Goal: Task Accomplishment & Management: Manage account settings

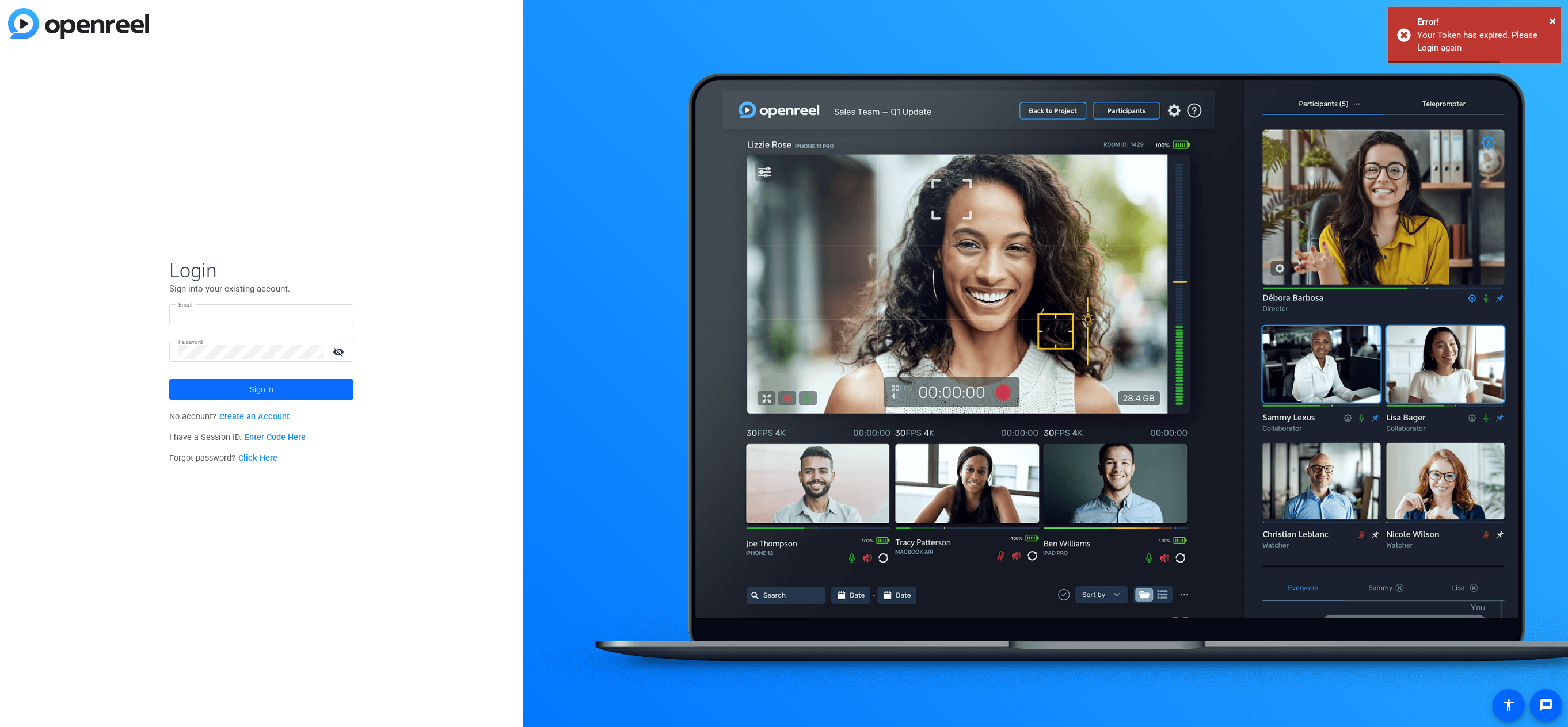
type input "[EMAIL_ADDRESS][DOMAIN_NAME]"
click at [266, 385] on span "Sign in" at bounding box center [261, 389] width 24 height 29
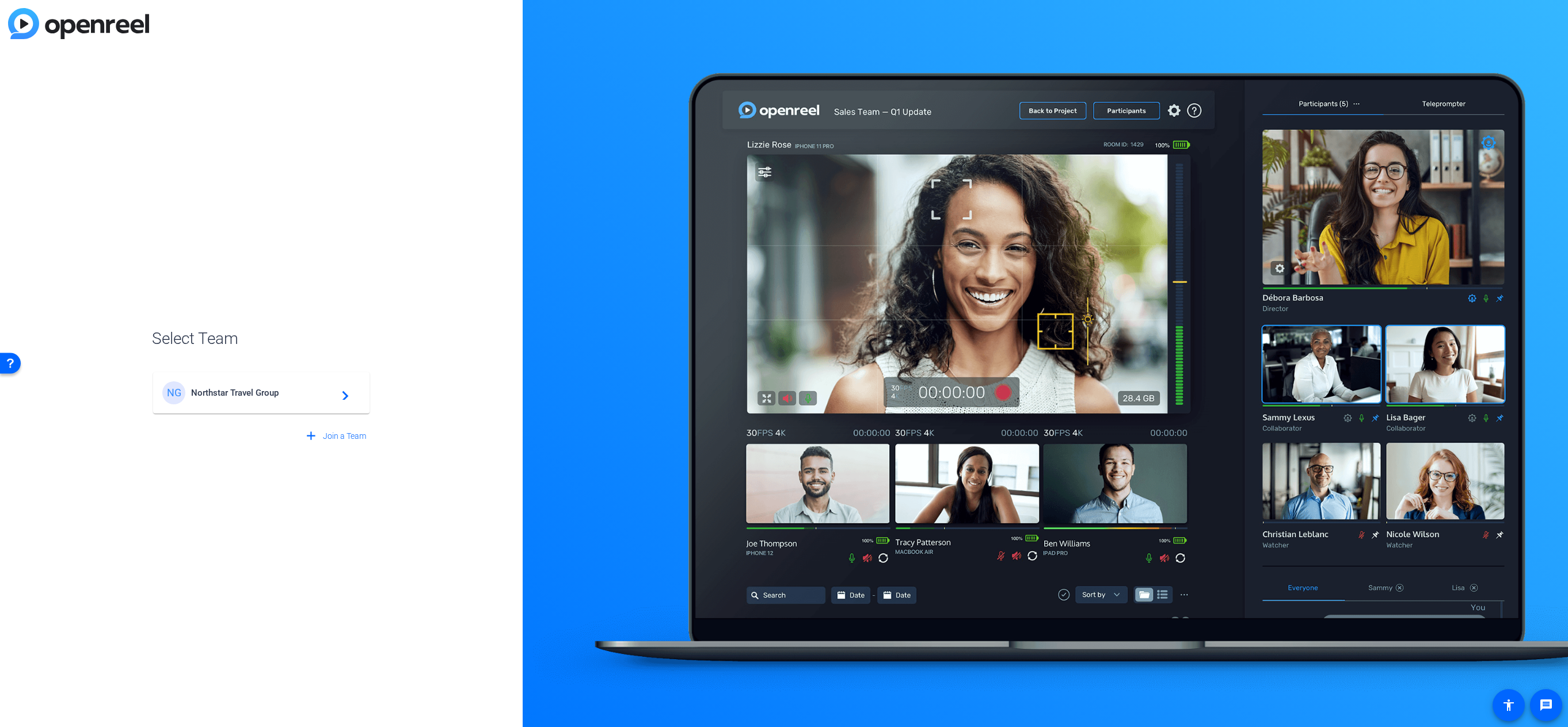
click at [266, 385] on div "NG Northstar Travel Group navigate_next" at bounding box center [261, 393] width 198 height 23
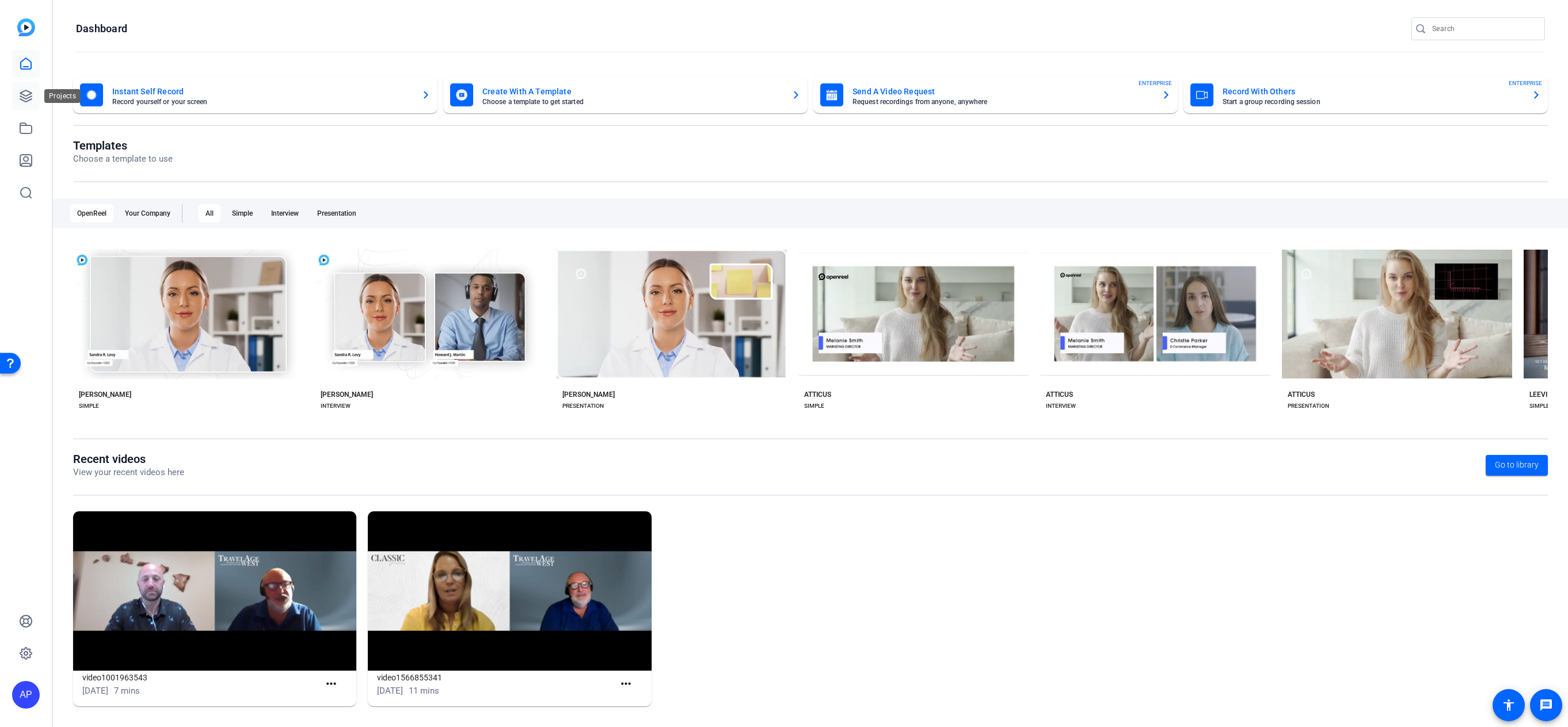
click at [22, 97] on icon at bounding box center [26, 95] width 11 height 11
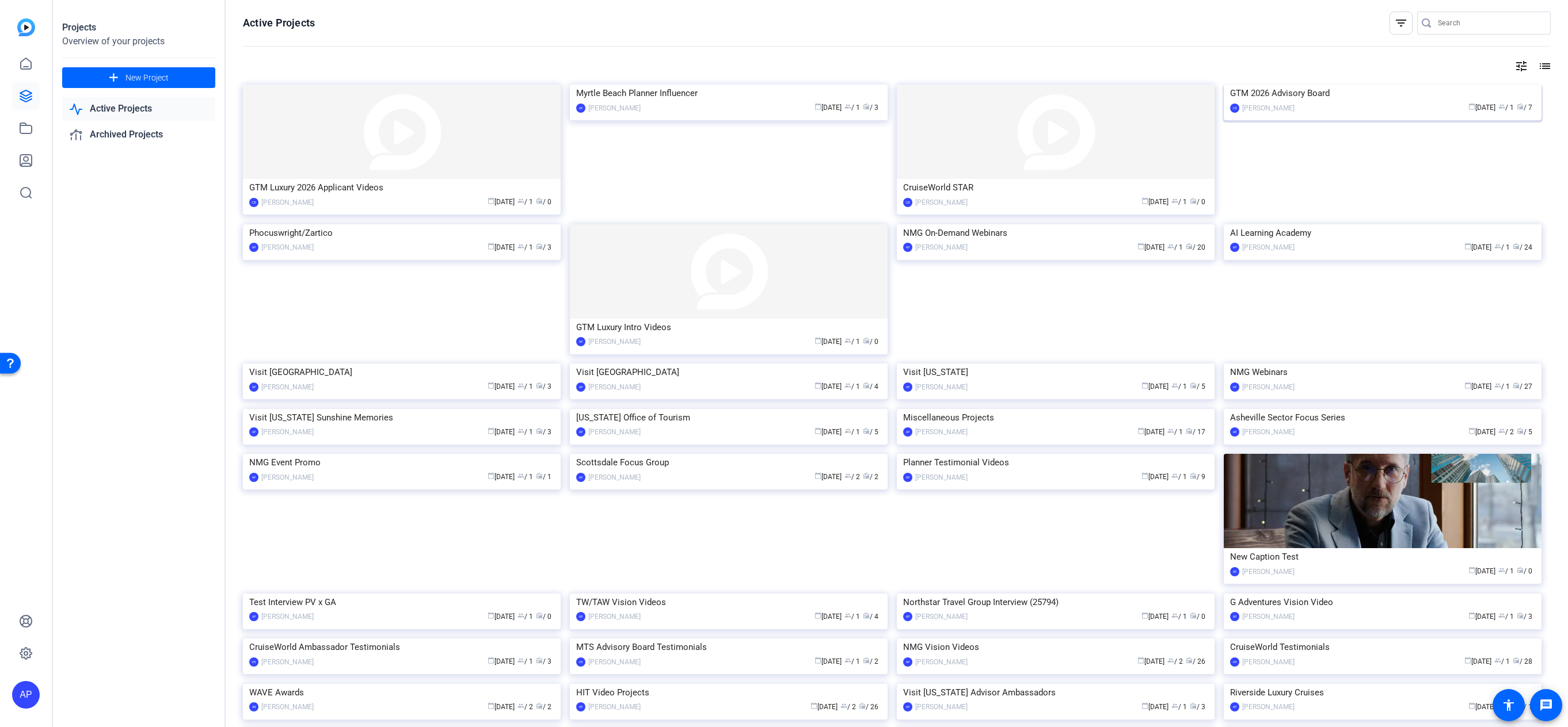
click at [1386, 85] on img at bounding box center [1383, 85] width 318 height 0
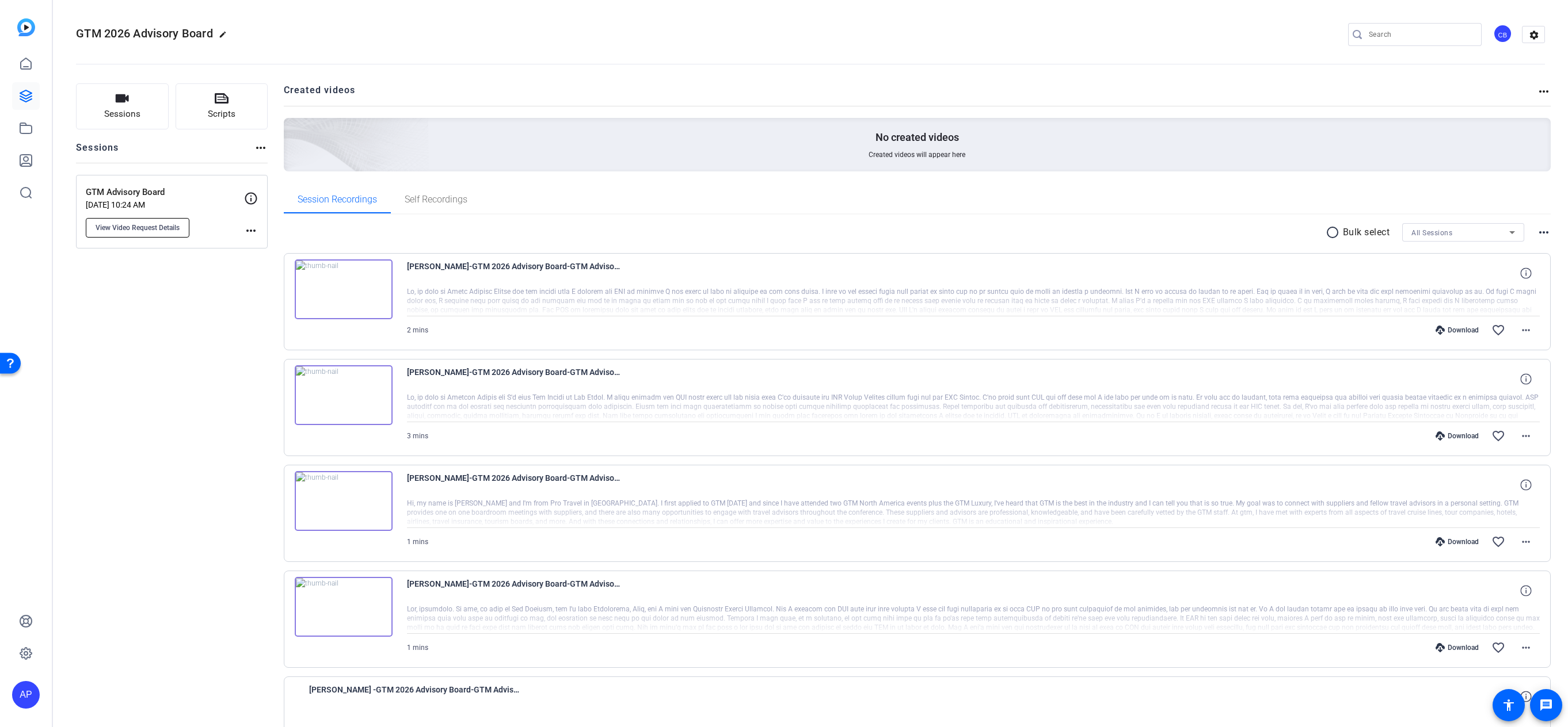
click at [130, 233] on button "View Video Request Details" at bounding box center [137, 228] width 103 height 19
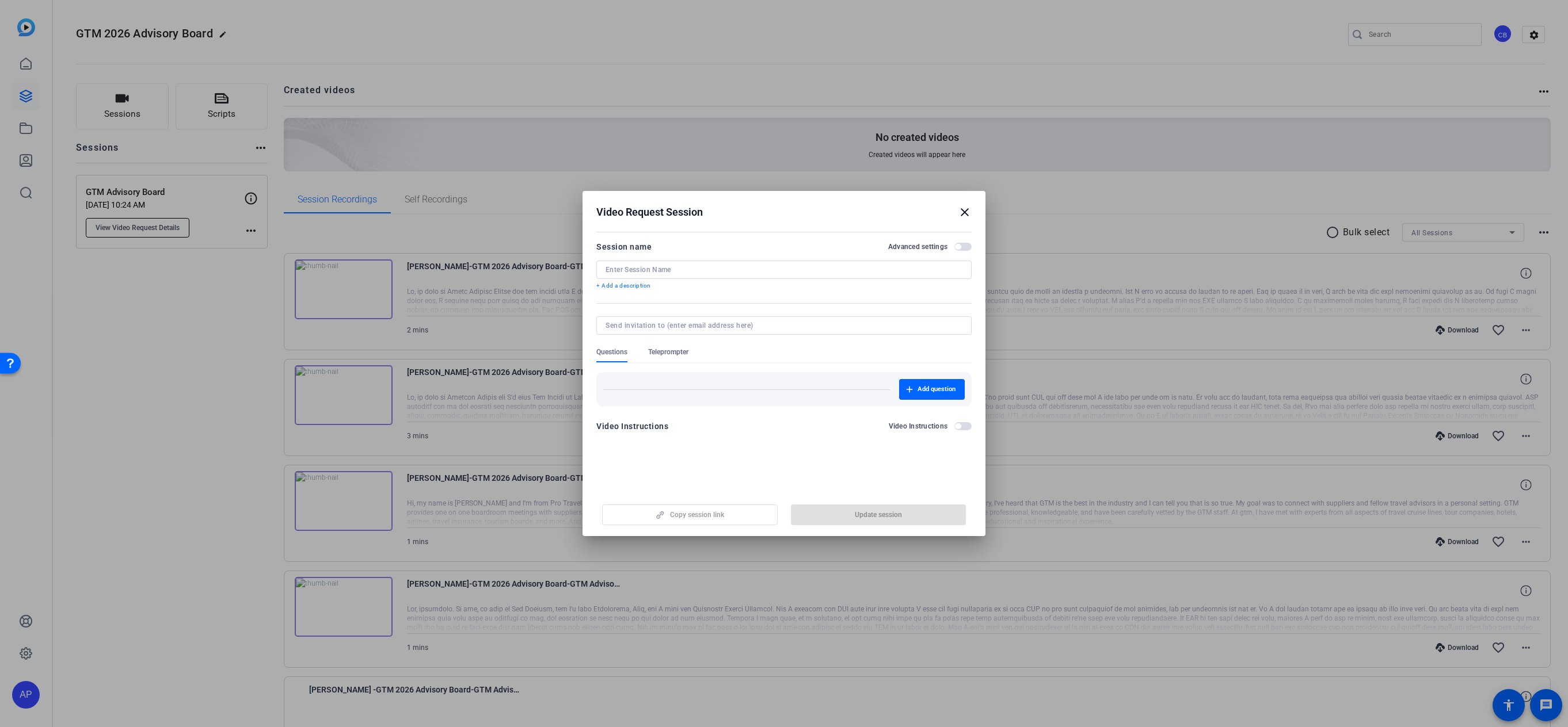
type input "GTM Advisory Board"
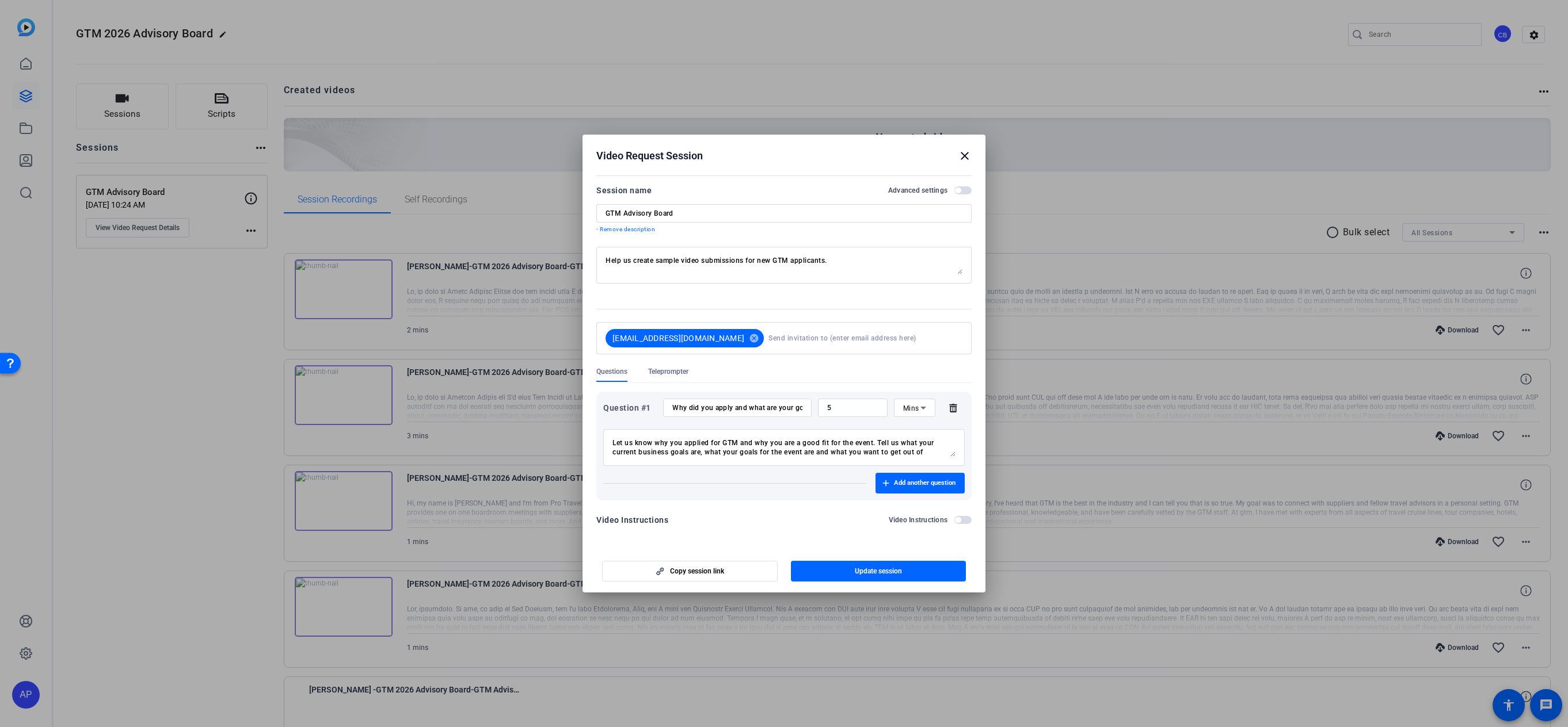
click at [966, 190] on span "button" at bounding box center [963, 190] width 18 height 8
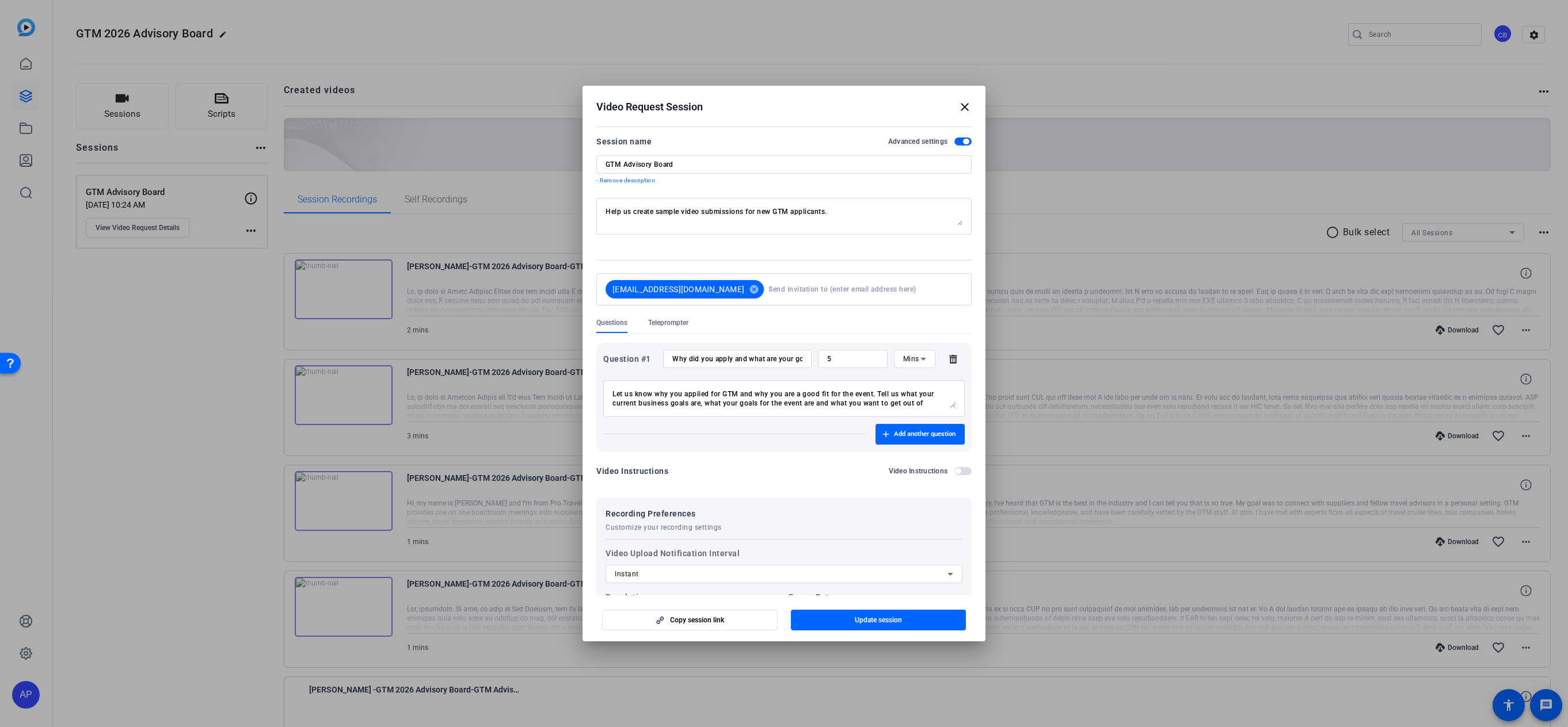
click at [963, 141] on span "button" at bounding box center [965, 141] width 6 height 6
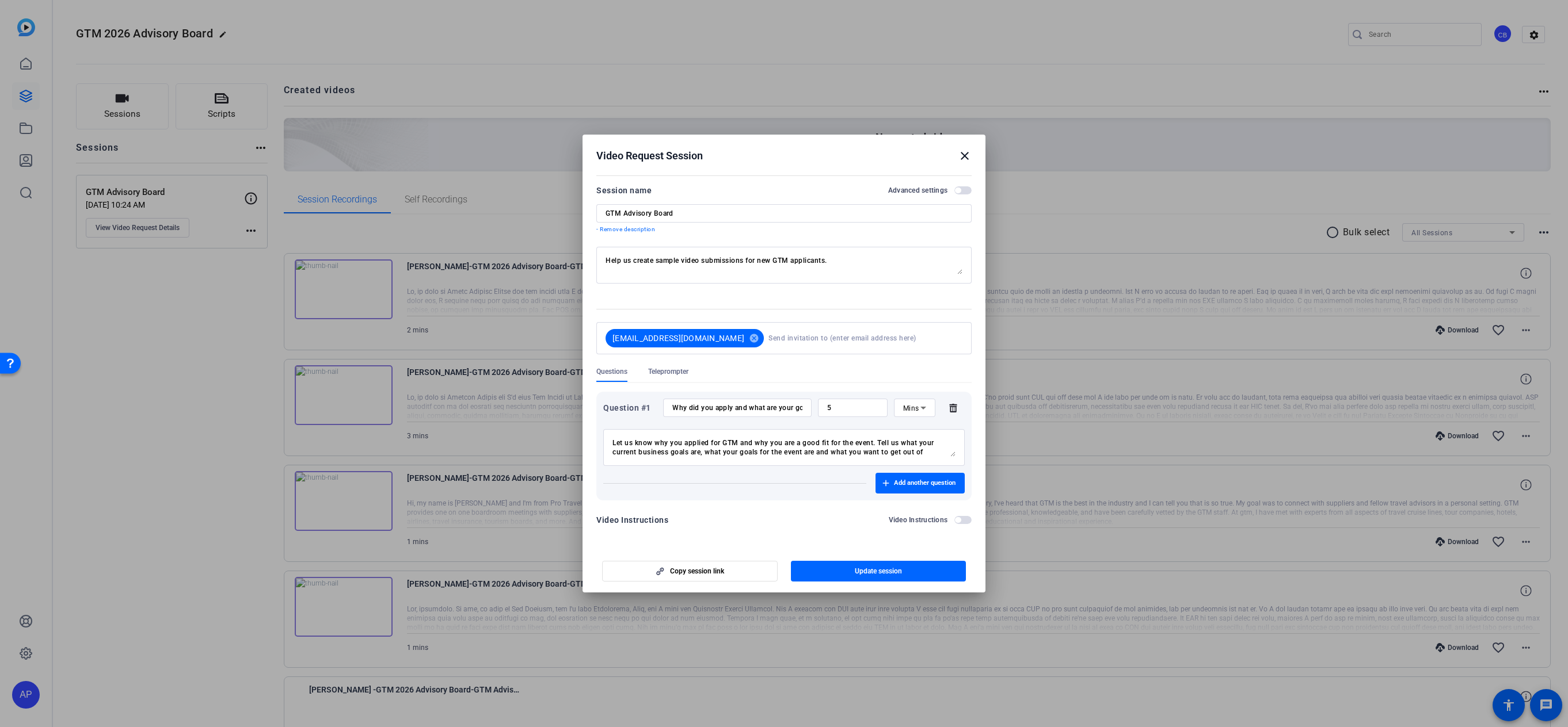
click at [649, 230] on p "- Remove description" at bounding box center [784, 229] width 375 height 9
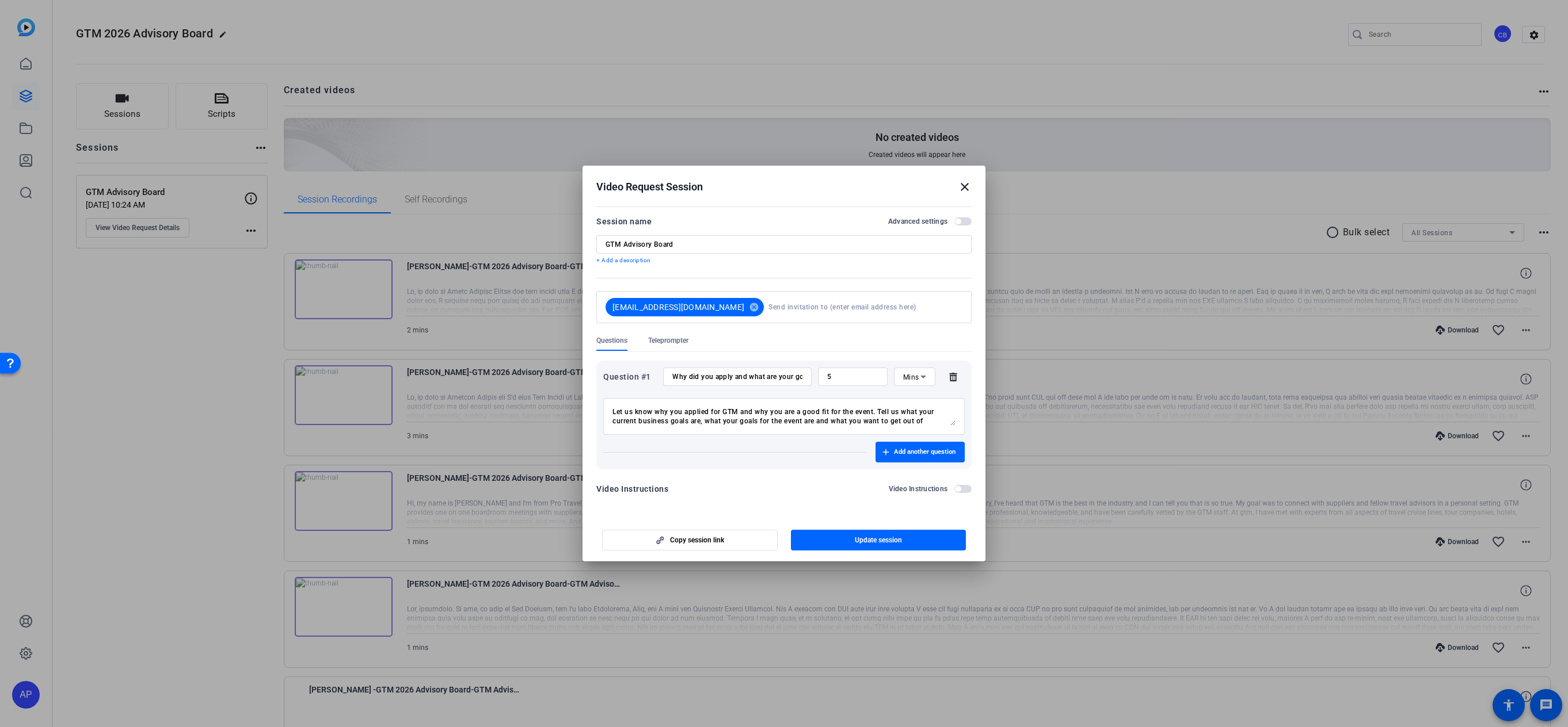
click at [643, 264] on p "+ Add a description" at bounding box center [784, 260] width 375 height 9
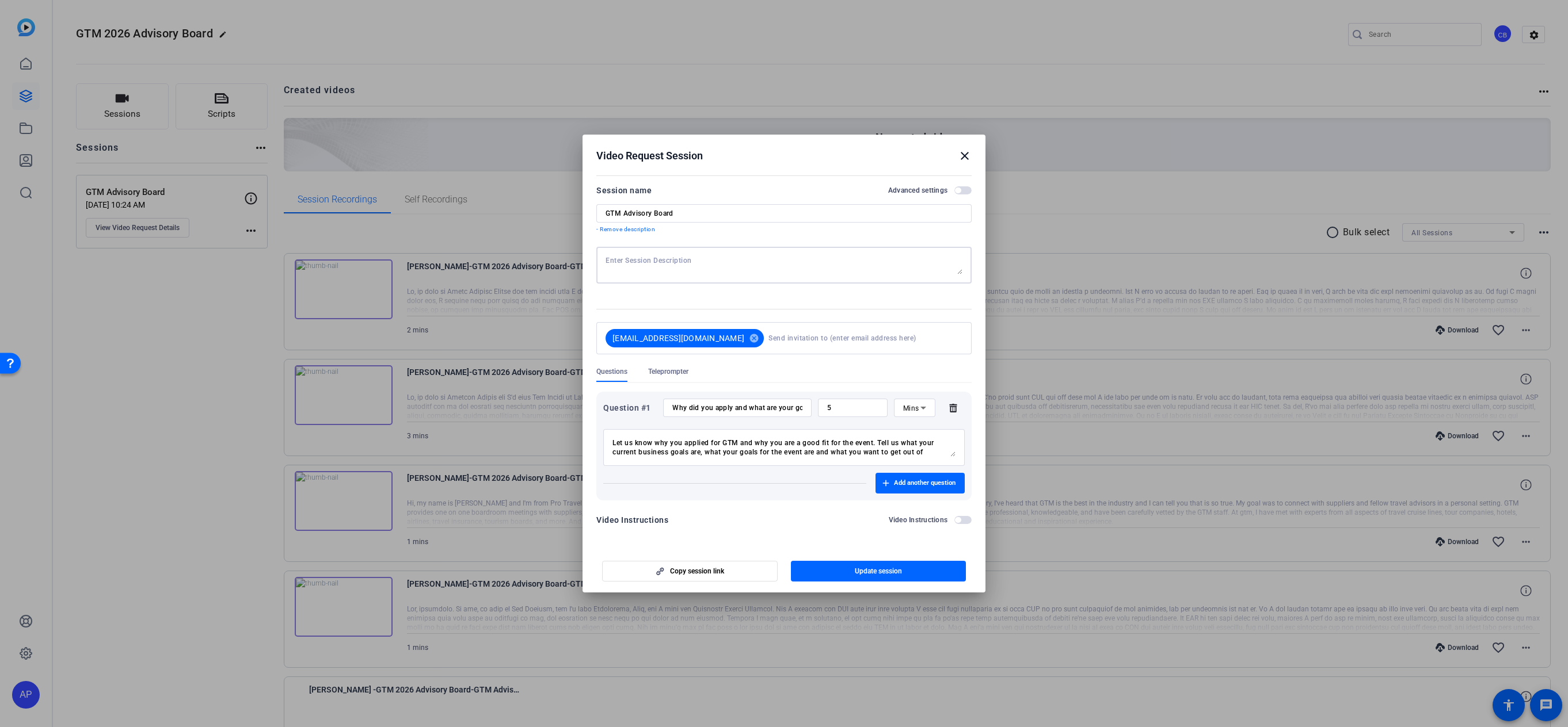
click at [643, 264] on textarea at bounding box center [784, 265] width 356 height 19
click at [965, 156] on mat-icon "close" at bounding box center [964, 156] width 14 height 14
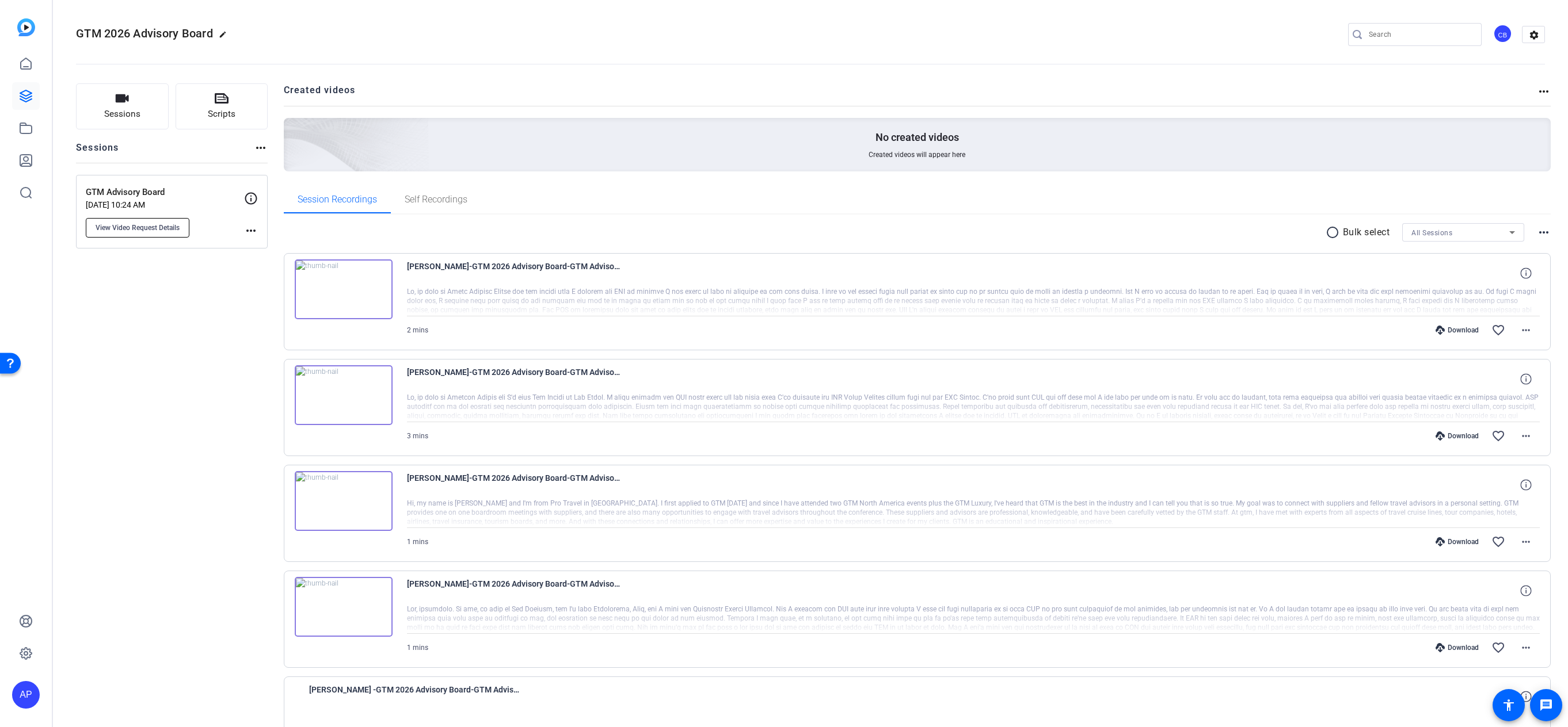
click at [146, 233] on button "View Video Request Details" at bounding box center [137, 228] width 103 height 19
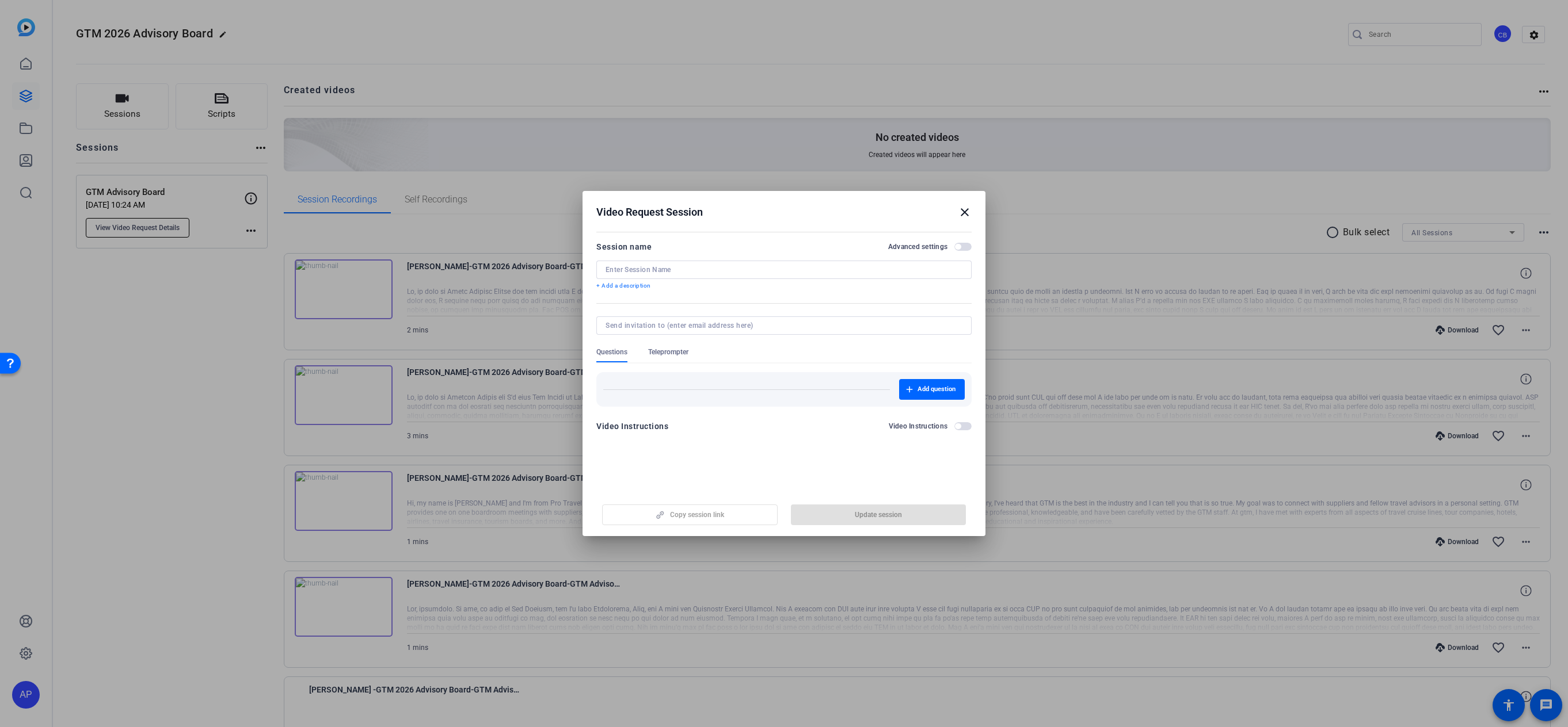
type input "GTM Advisory Board"
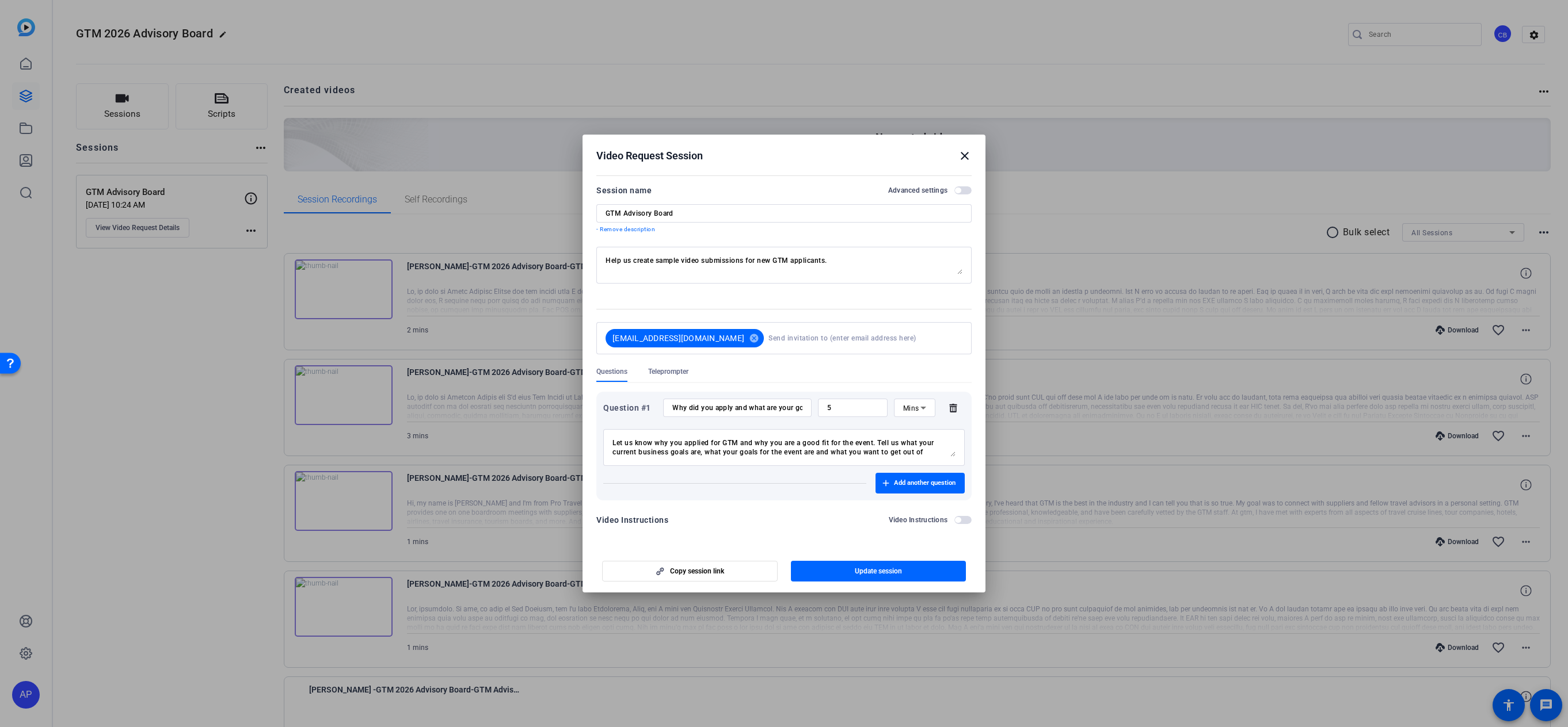
click at [964, 154] on mat-icon "close" at bounding box center [964, 156] width 14 height 14
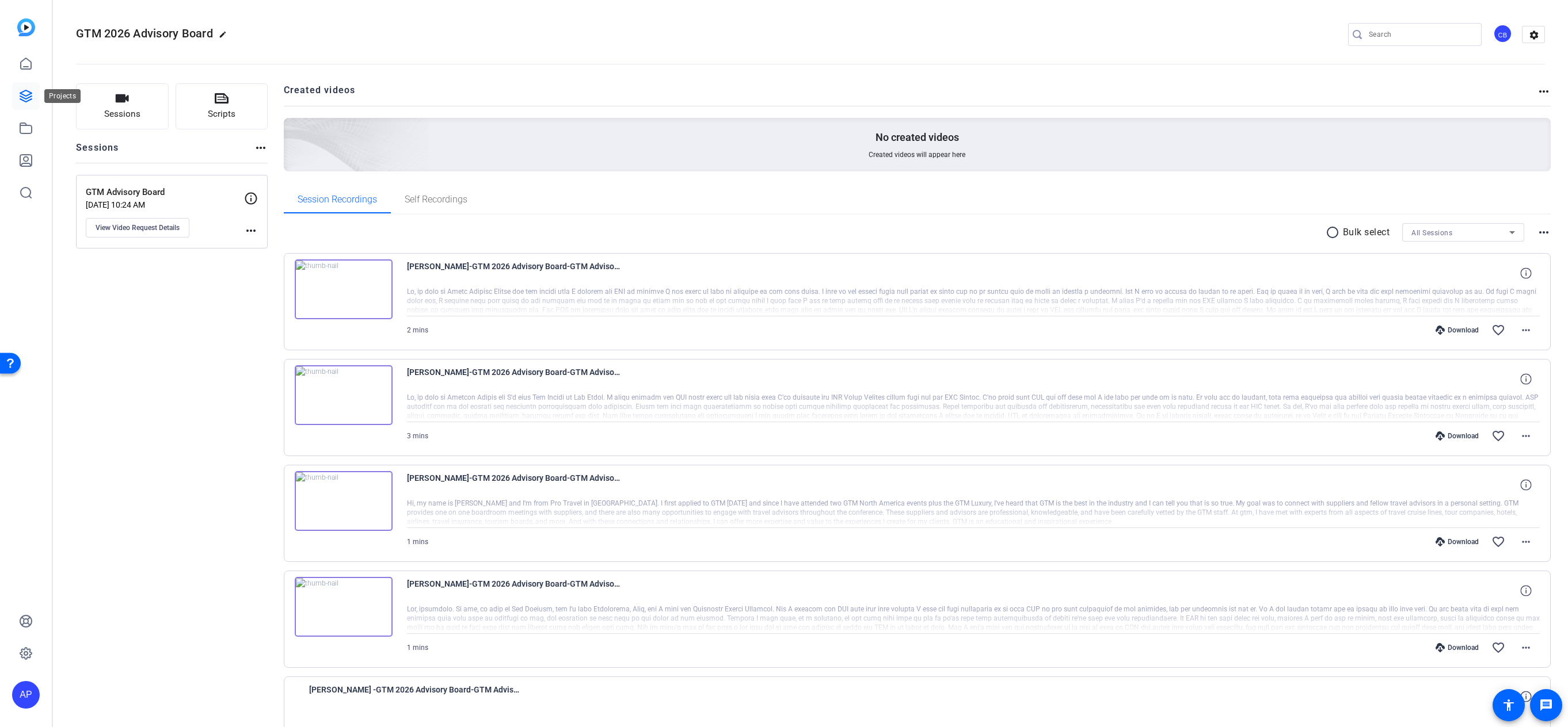
click at [24, 96] on icon at bounding box center [26, 96] width 14 height 14
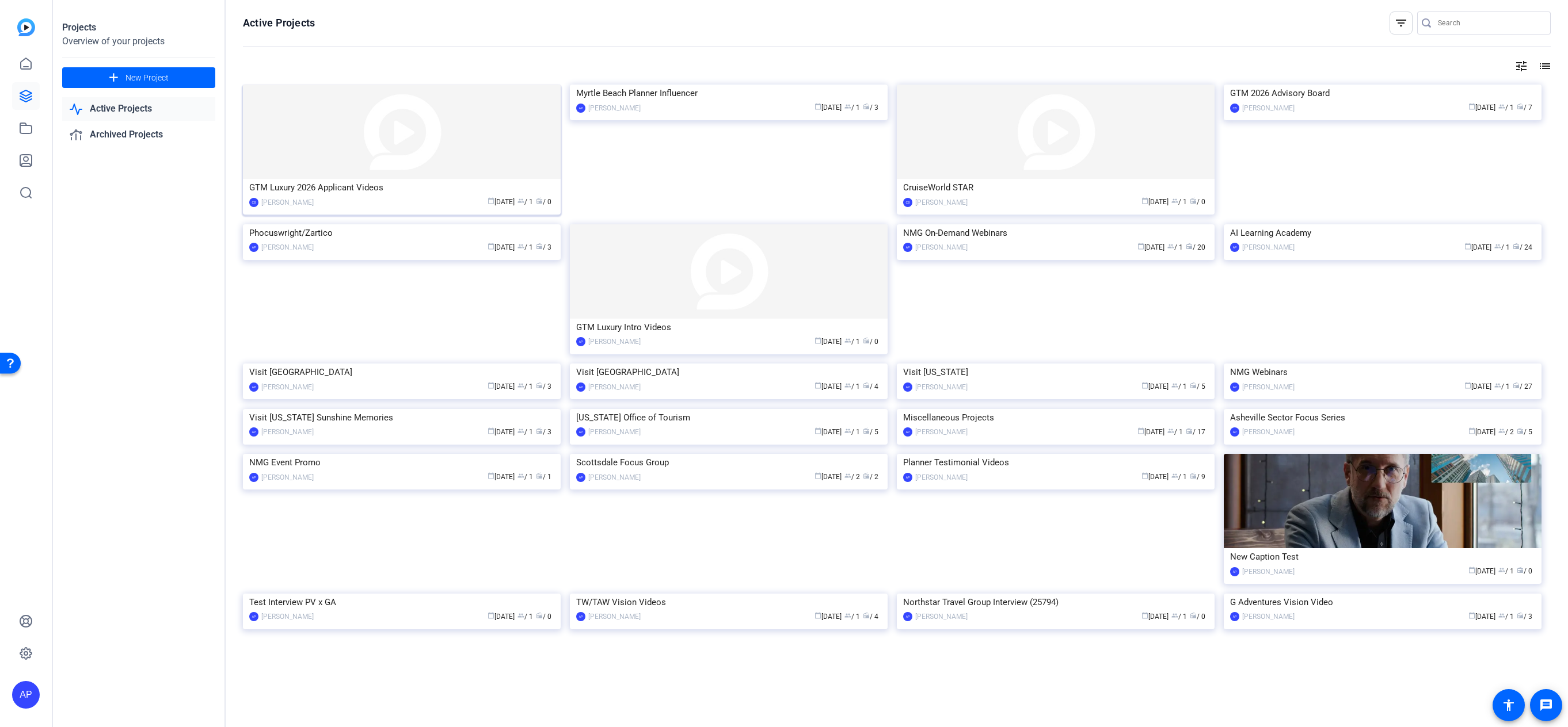
click at [394, 160] on img at bounding box center [401, 131] width 318 height 94
click at [668, 258] on img at bounding box center [729, 271] width 318 height 94
